Goal: Check status: Check status

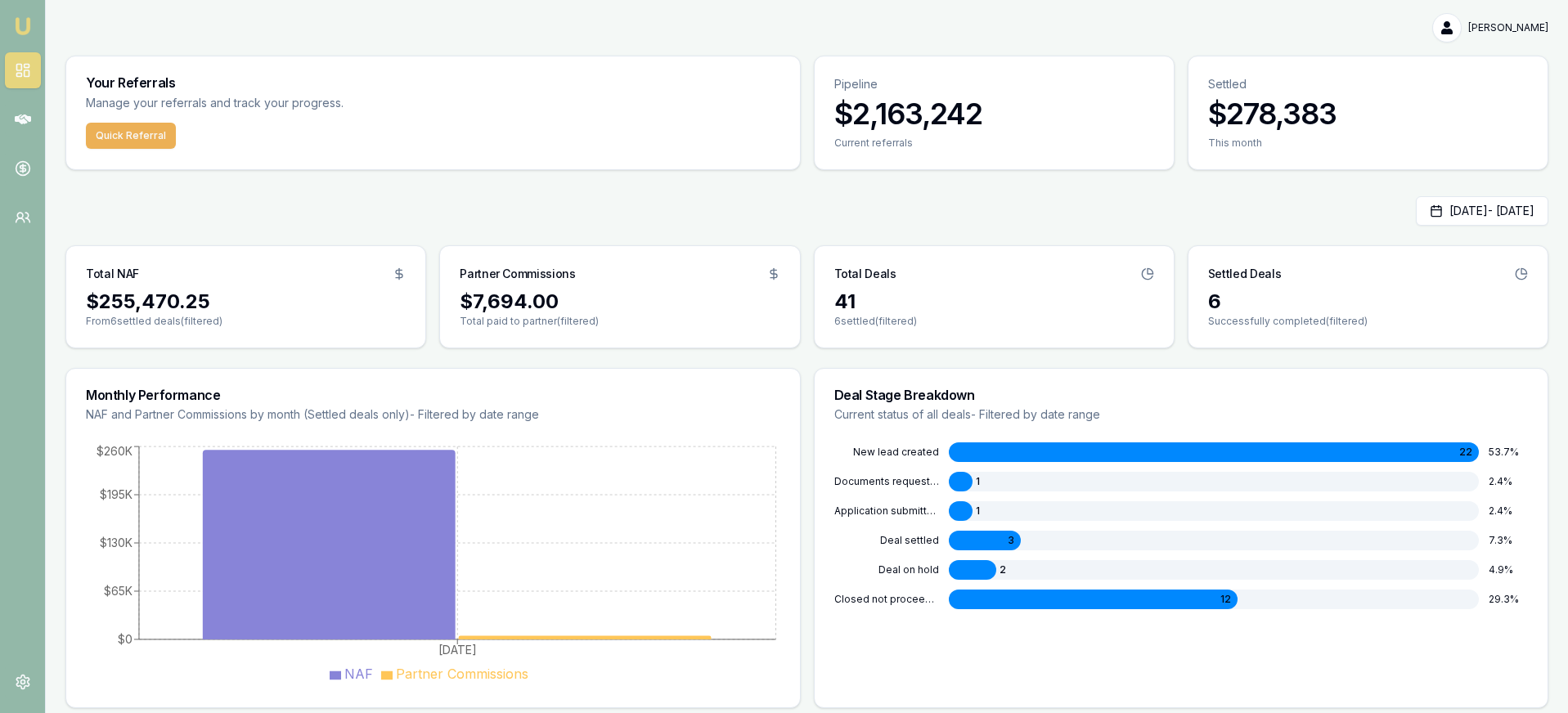
drag, startPoint x: 961, startPoint y: 515, endPoint x: 1019, endPoint y: 523, distance: 58.5
click at [961, 515] on div at bounding box center [960, 511] width 24 height 20
drag, startPoint x: 1388, startPoint y: 209, endPoint x: 1398, endPoint y: 215, distance: 11.7
click at [1416, 212] on button "Aug 01, 2025 - Aug 15, 2025" at bounding box center [1482, 211] width 132 height 29
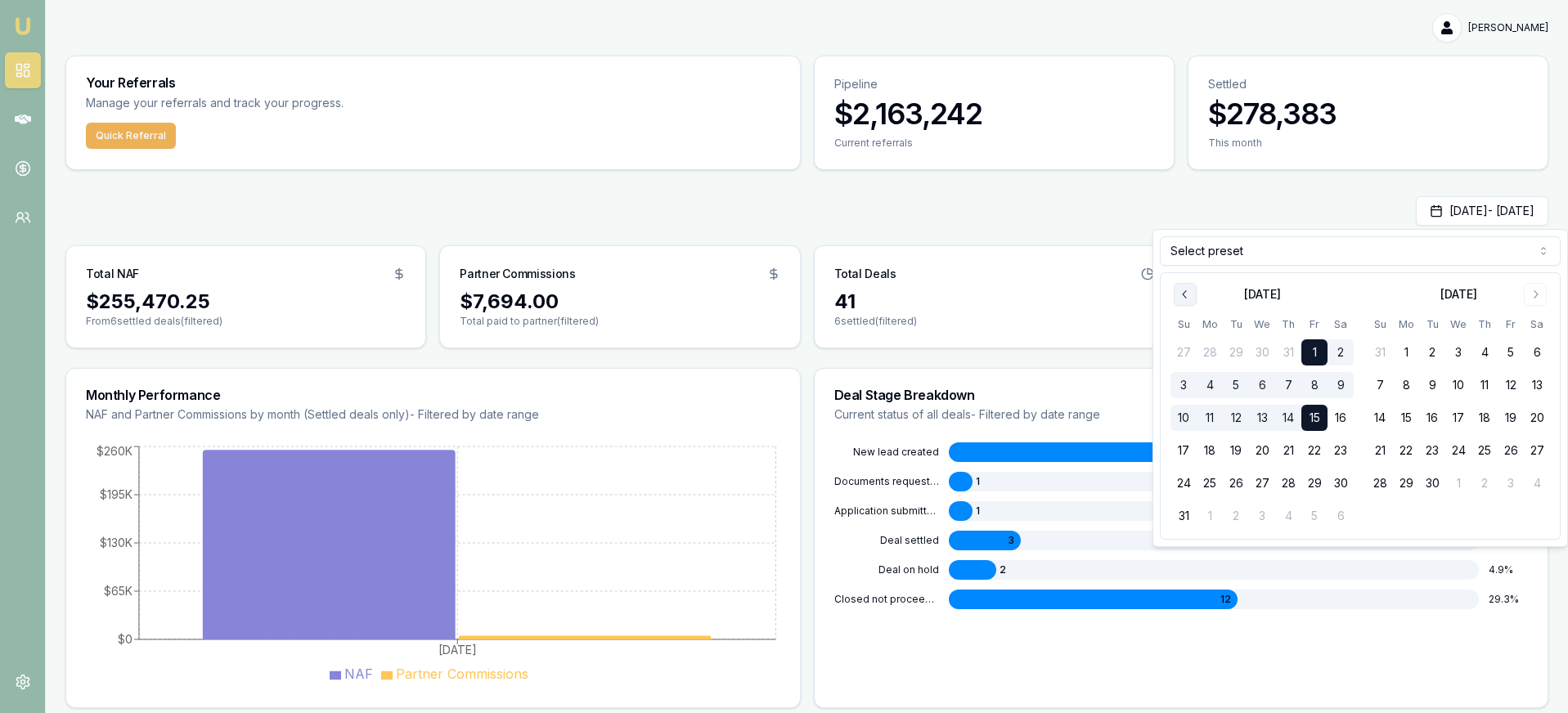
drag, startPoint x: 1176, startPoint y: 297, endPoint x: 1189, endPoint y: 300, distance: 13.3
click at [1178, 297] on button "Go to previous month" at bounding box center [1185, 294] width 23 height 23
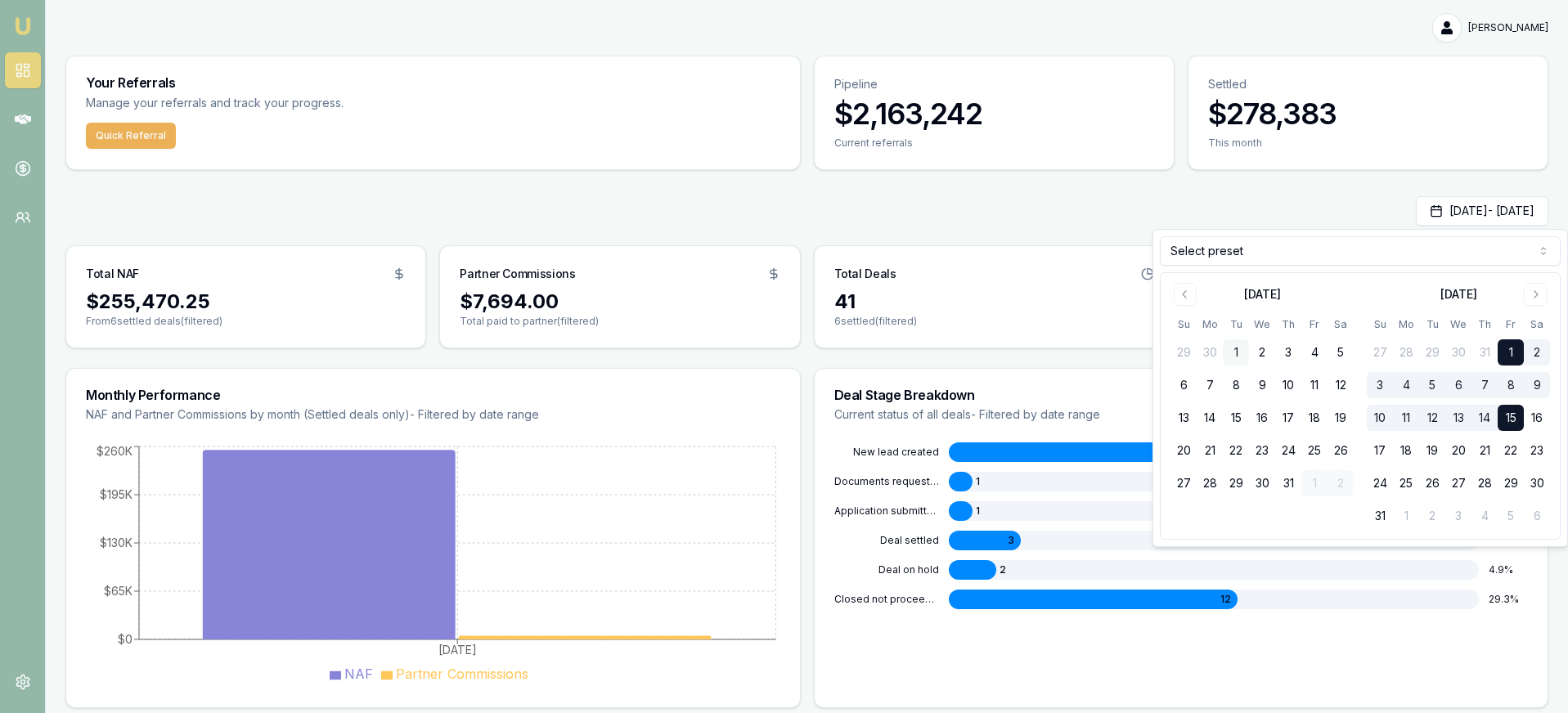
click at [1249, 351] on button "2" at bounding box center [1263, 353] width 26 height 26
